Goal: Navigation & Orientation: Find specific page/section

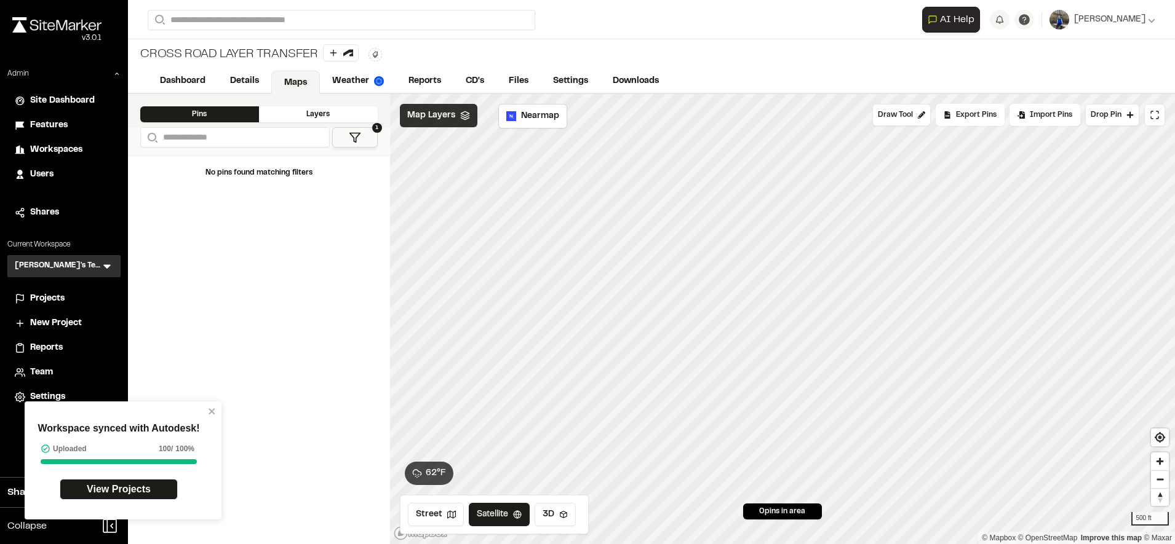
click at [418, 122] on span "Map Layers" at bounding box center [431, 116] width 48 height 14
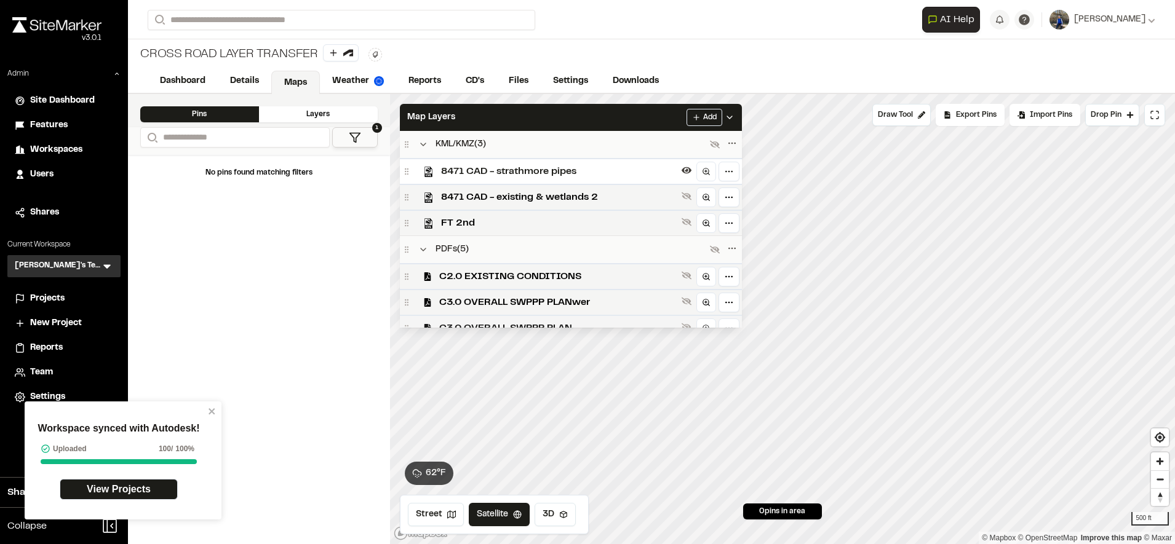
scroll to position [105, 0]
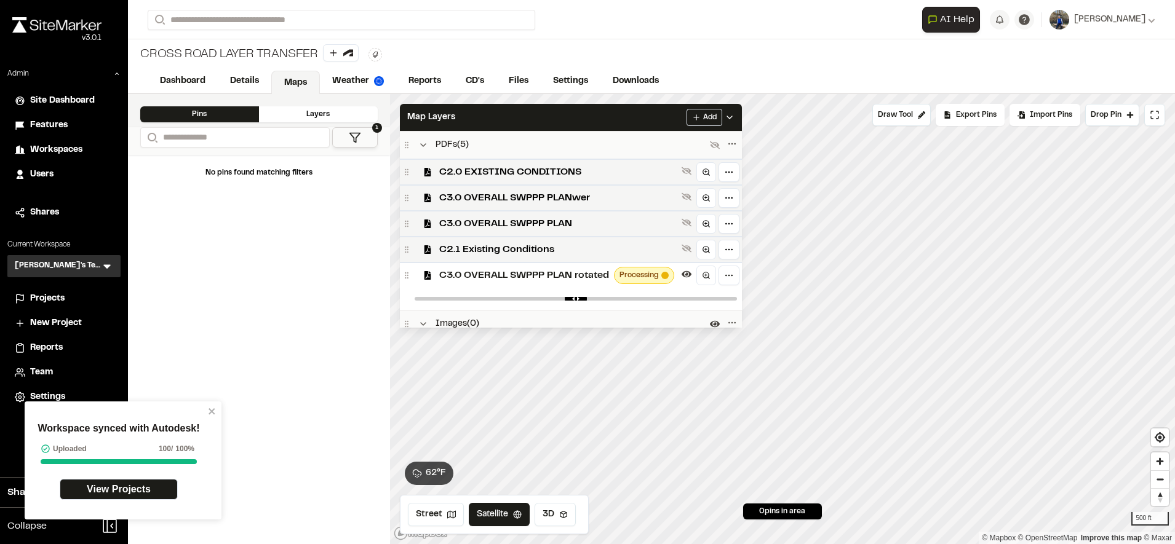
click at [538, 278] on span "C3.0 OVERALL SWPPP PLAN rotated" at bounding box center [524, 275] width 170 height 15
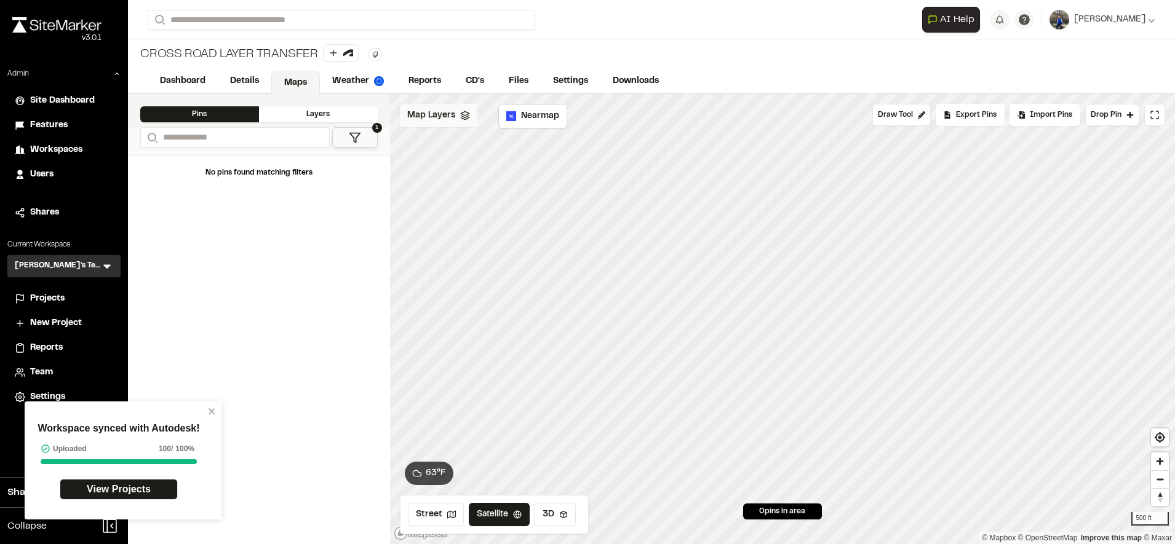
click at [453, 117] on span "Map Layers" at bounding box center [431, 116] width 48 height 14
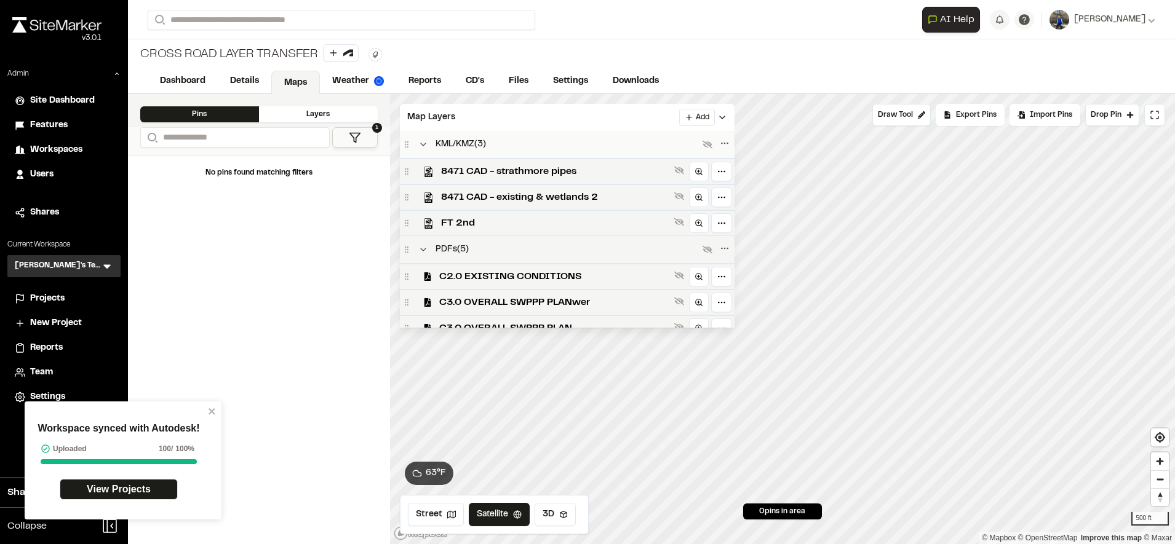
scroll to position [148, 0]
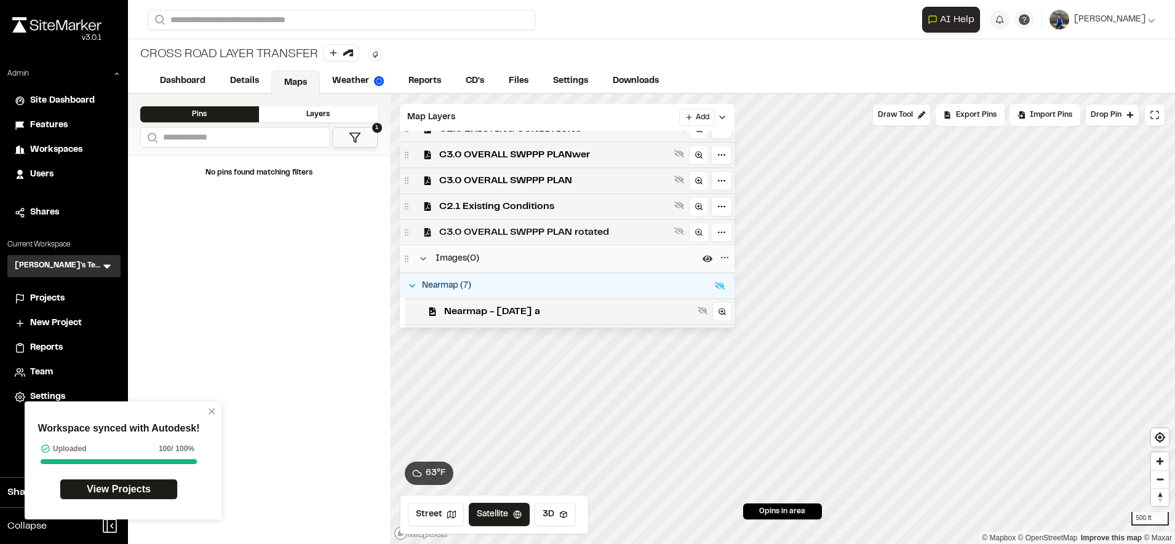
click at [592, 230] on span "C3.0 OVERALL SWPPP PLAN rotated" at bounding box center [554, 232] width 230 height 15
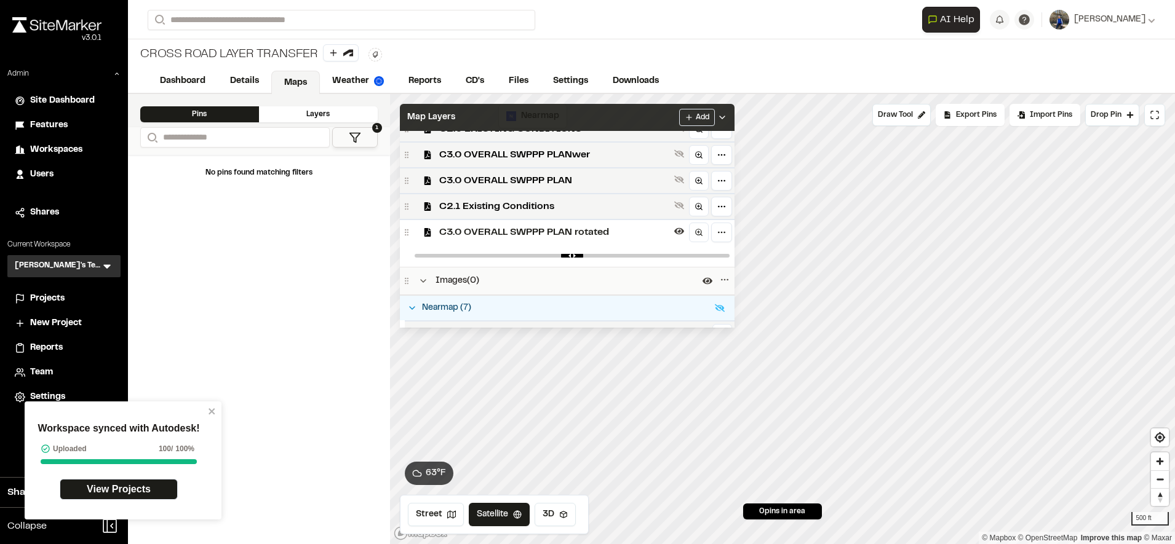
click at [645, 119] on div "Map Layers Add" at bounding box center [567, 117] width 335 height 27
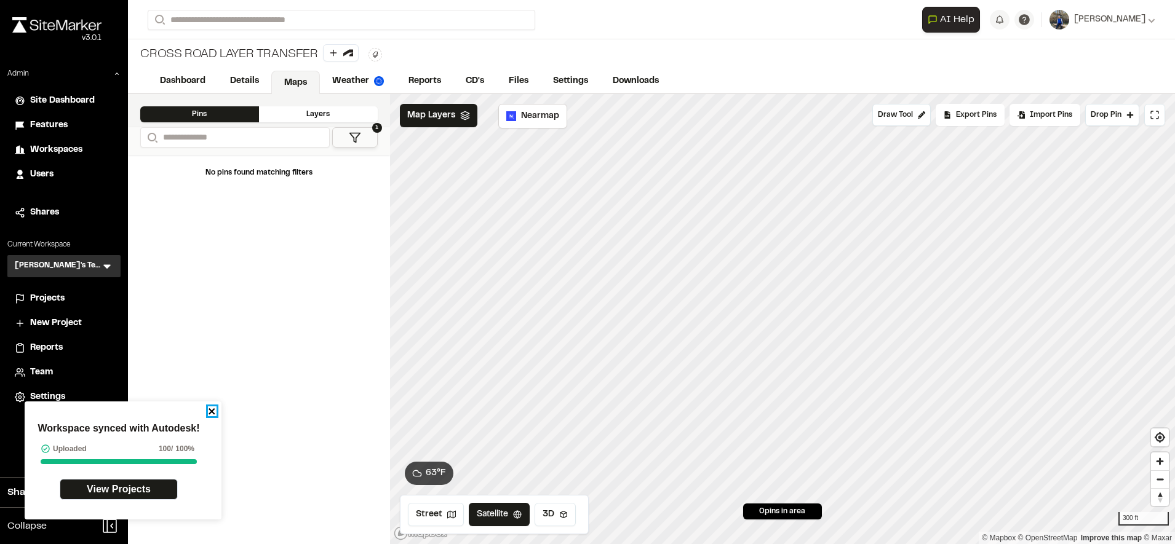
click at [214, 412] on icon "close" at bounding box center [212, 412] width 9 height 10
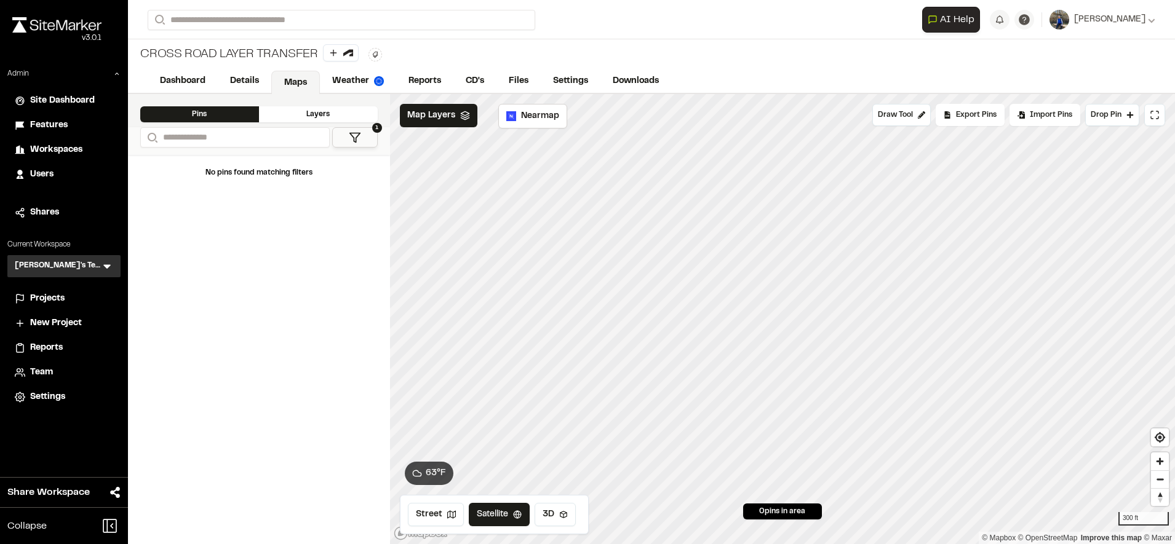
click at [47, 176] on span "Users" at bounding box center [41, 175] width 23 height 14
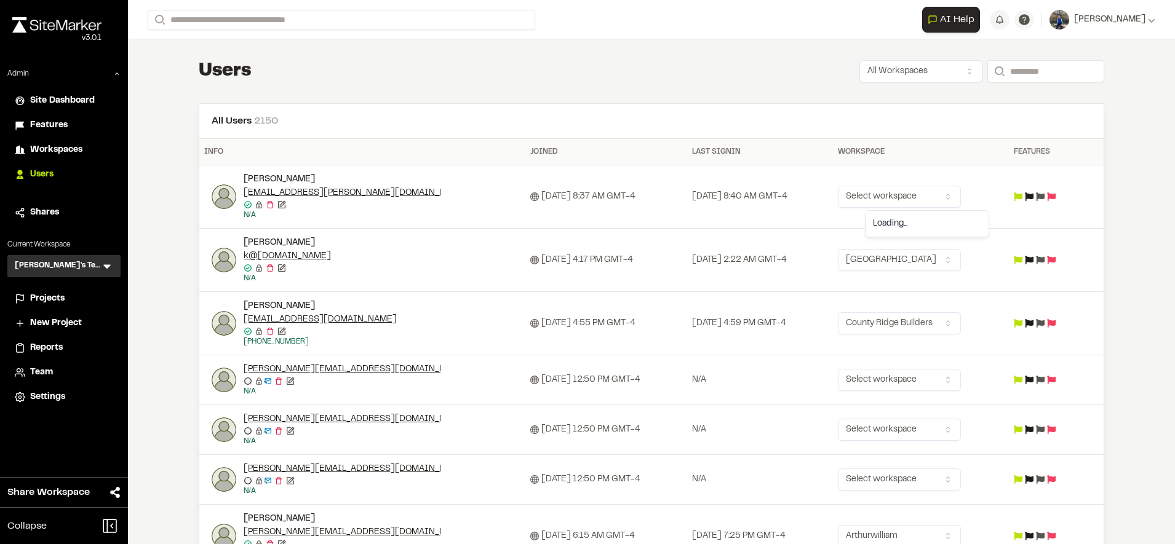
click at [935, 192] on html "Close sidebar v 3.0.1 Admin Site Dashboard Features Workspaces Users Shares Cur…" at bounding box center [587, 272] width 1175 height 544
click at [805, 145] on html "Close sidebar v 3.0.1 Admin Site Dashboard Features Workspaces Users Shares Cur…" at bounding box center [587, 272] width 1175 height 544
click at [212, 200] on img at bounding box center [224, 196] width 25 height 25
